Goal: Information Seeking & Learning: Find specific fact

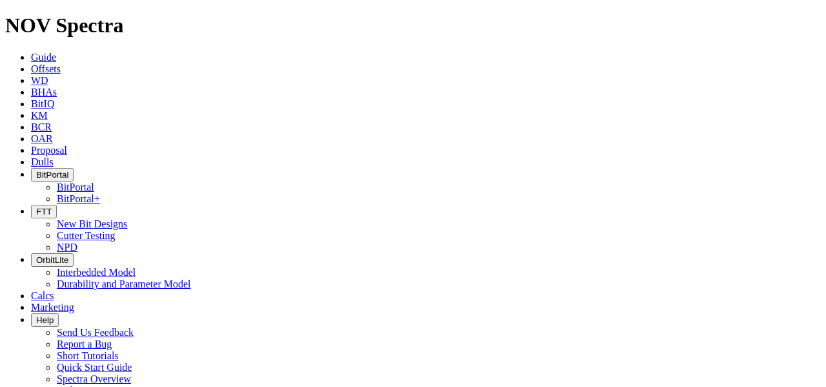
type input "Pitulati"
radio input "true"
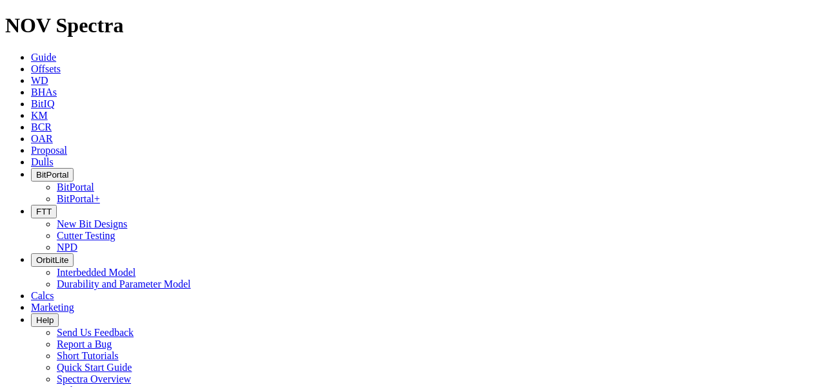
radio input "false"
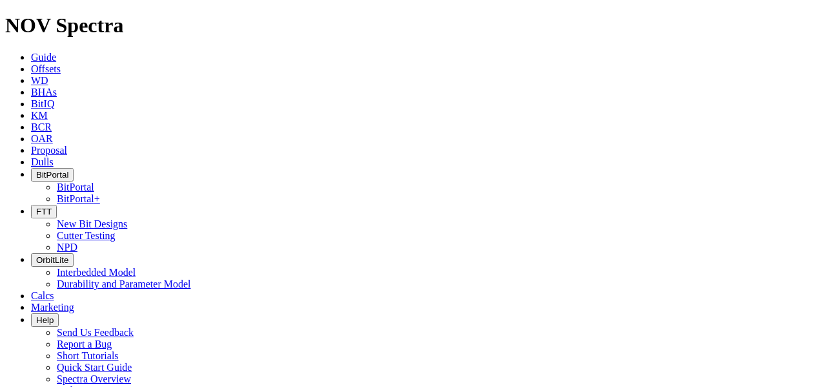
type input "kosul"
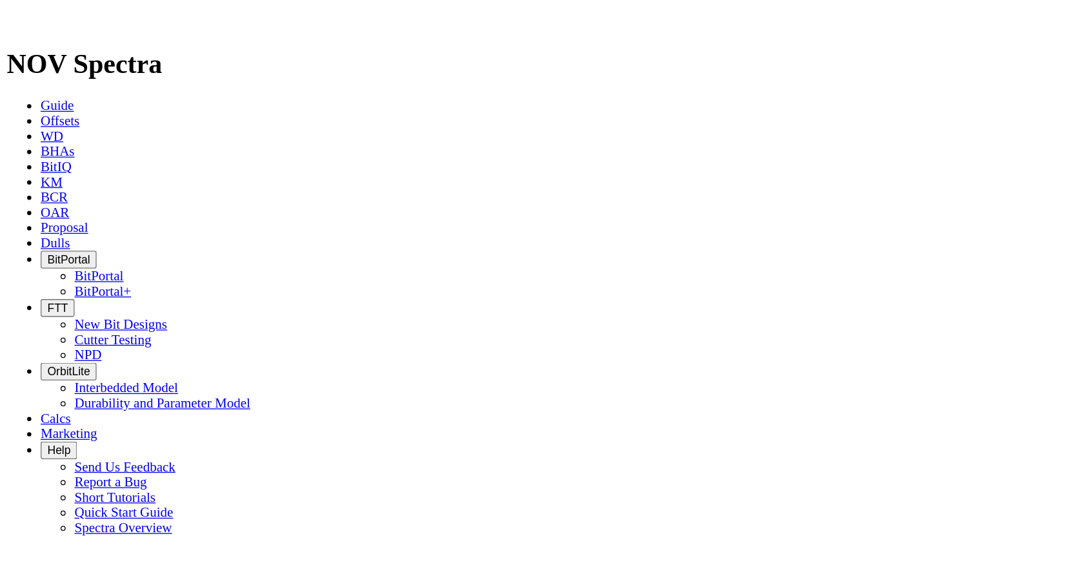
scroll to position [4001, 0]
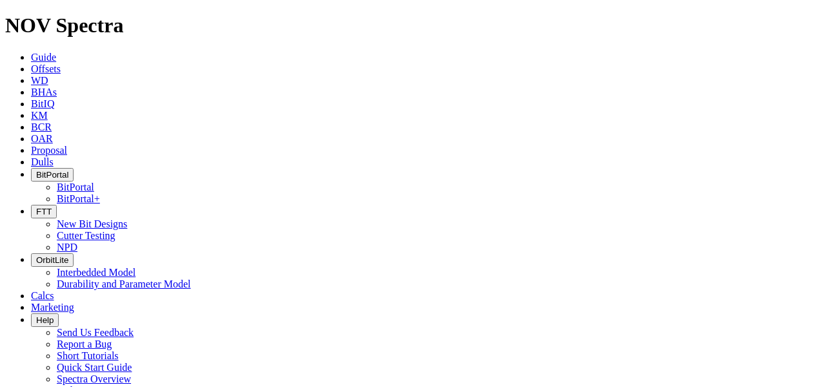
click at [36, 170] on icon "button" at bounding box center [36, 175] width 0 height 10
click at [94, 181] on link "BitPortal" at bounding box center [75, 186] width 37 height 11
